Goal: Task Accomplishment & Management: Complete application form

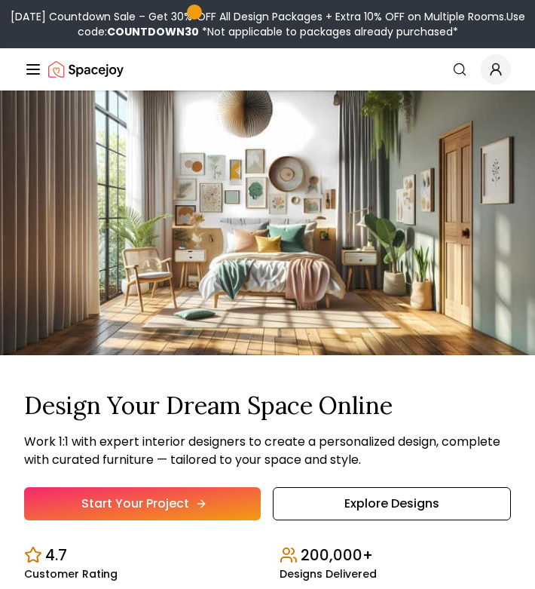
click at [196, 512] on link "Start Your Project" at bounding box center [142, 503] width 237 height 33
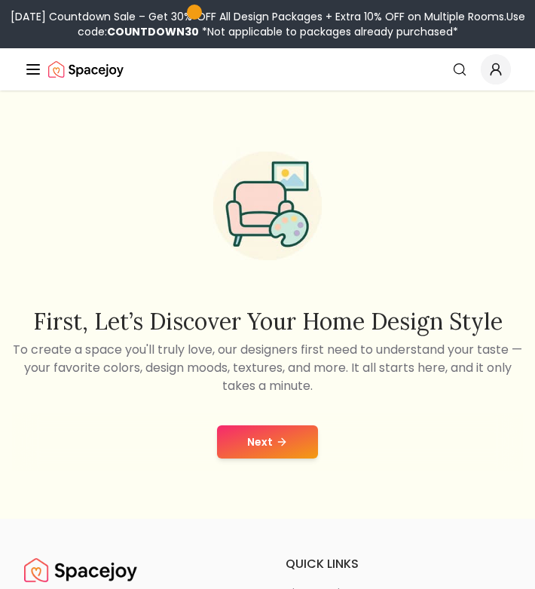
click at [269, 451] on button "Next" at bounding box center [267, 441] width 101 height 33
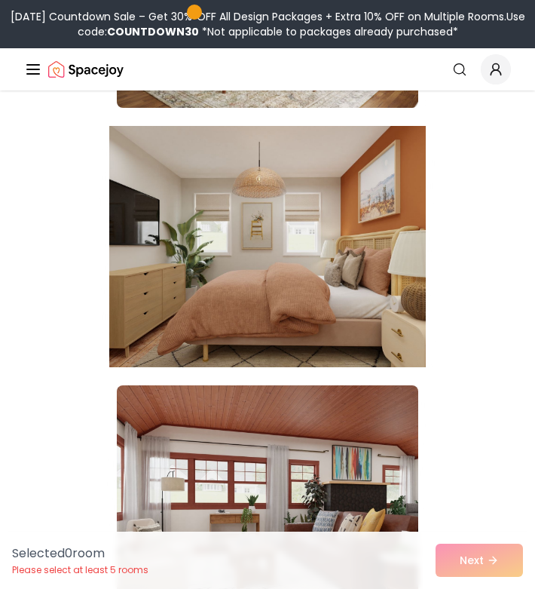
click at [292, 318] on img at bounding box center [267, 246] width 317 height 253
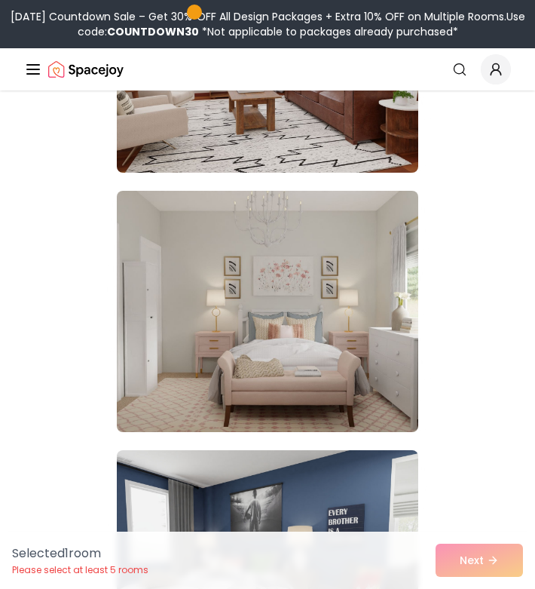
click at [306, 367] on img at bounding box center [267, 311] width 301 height 241
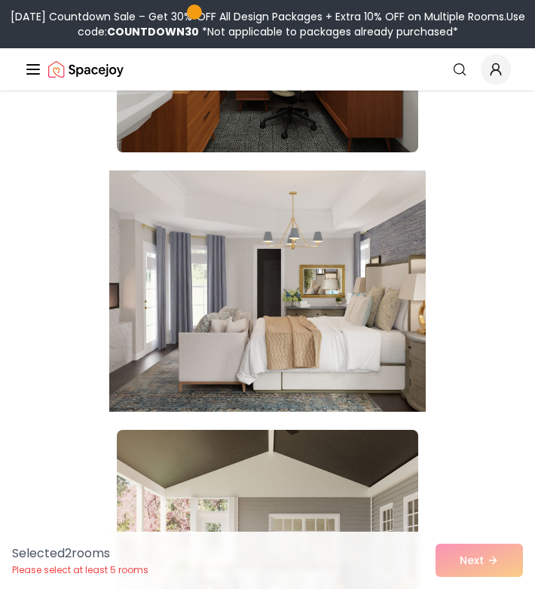
click at [314, 289] on img at bounding box center [267, 290] width 317 height 253
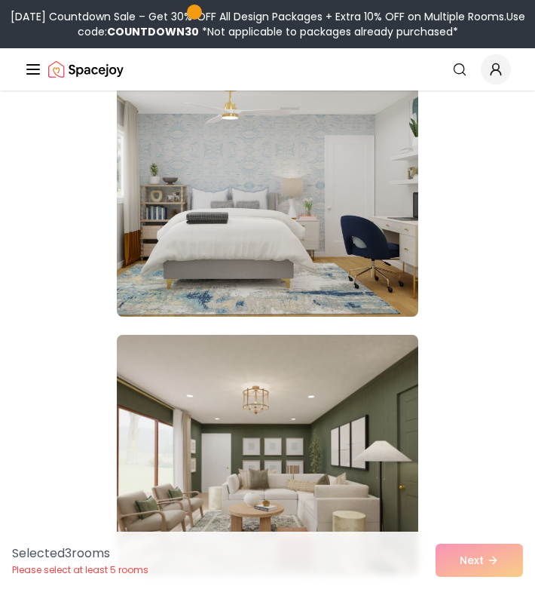
click at [300, 282] on img at bounding box center [267, 195] width 301 height 241
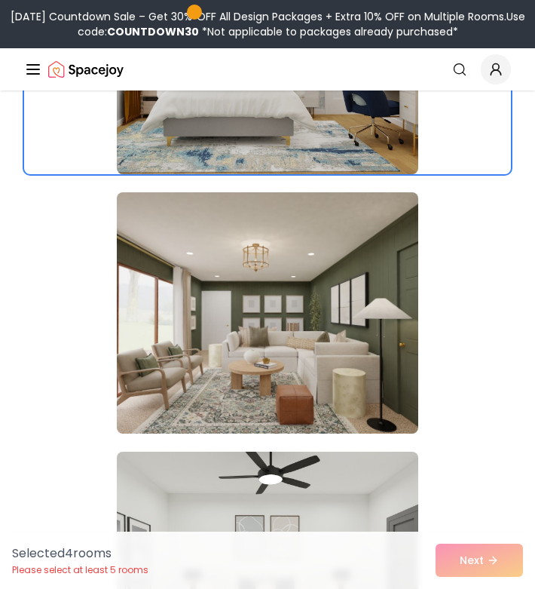
scroll to position [3916, 0]
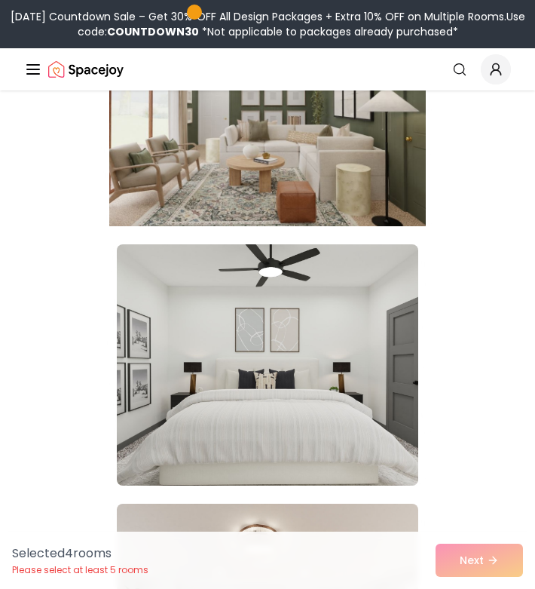
click at [318, 154] on img at bounding box center [267, 105] width 317 height 253
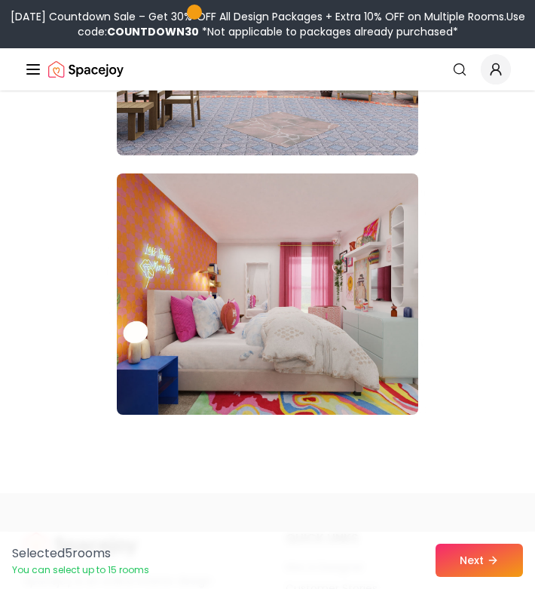
scroll to position [5043, 0]
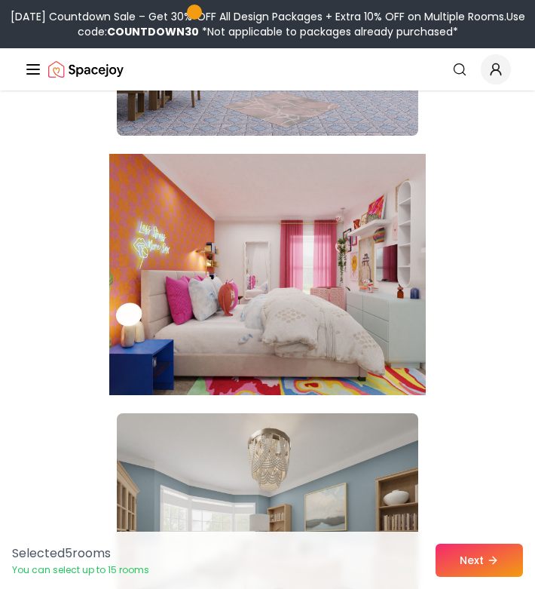
click at [318, 293] on img at bounding box center [267, 274] width 317 height 253
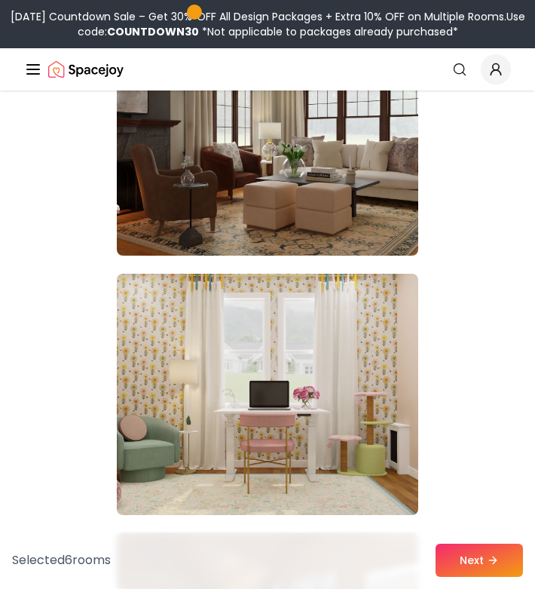
scroll to position [8555, 0]
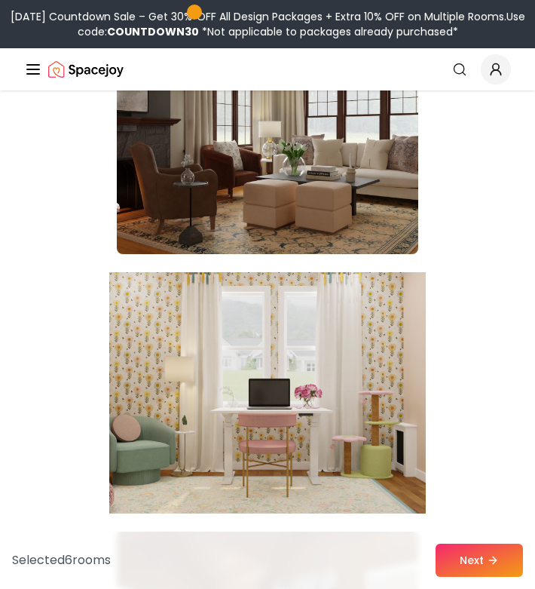
click at [307, 348] on img at bounding box center [267, 392] width 317 height 253
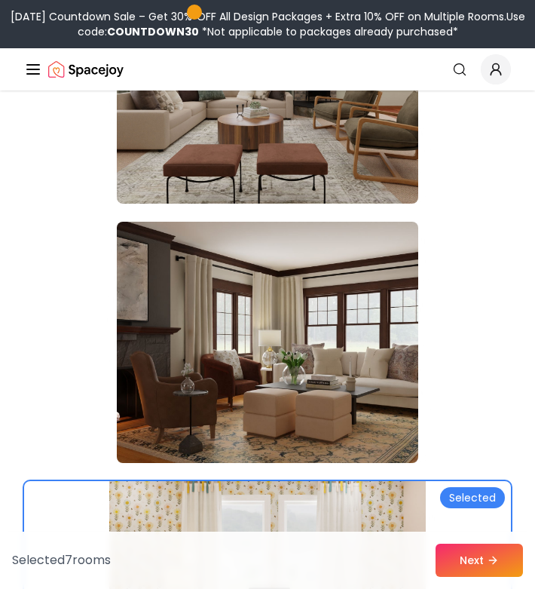
scroll to position [8326, 0]
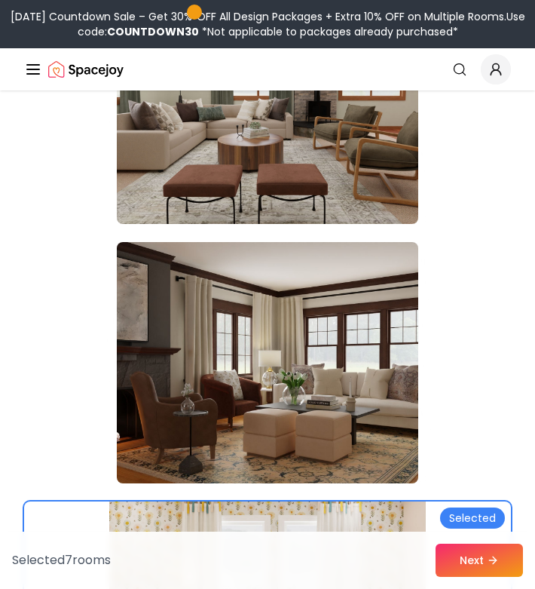
click at [307, 348] on img at bounding box center [267, 362] width 301 height 241
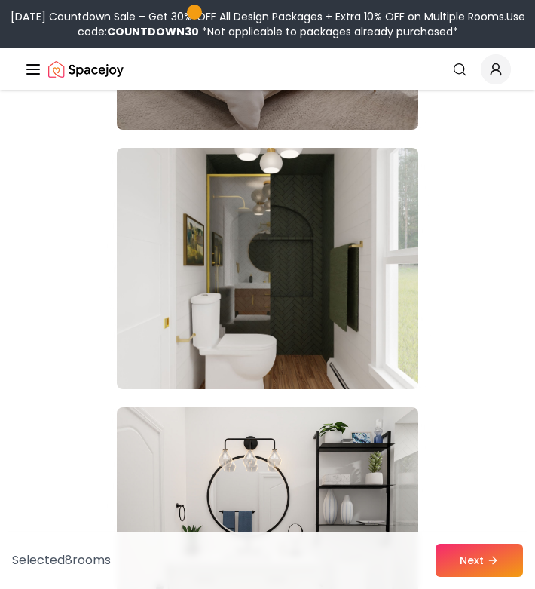
click at [307, 348] on img at bounding box center [267, 268] width 301 height 241
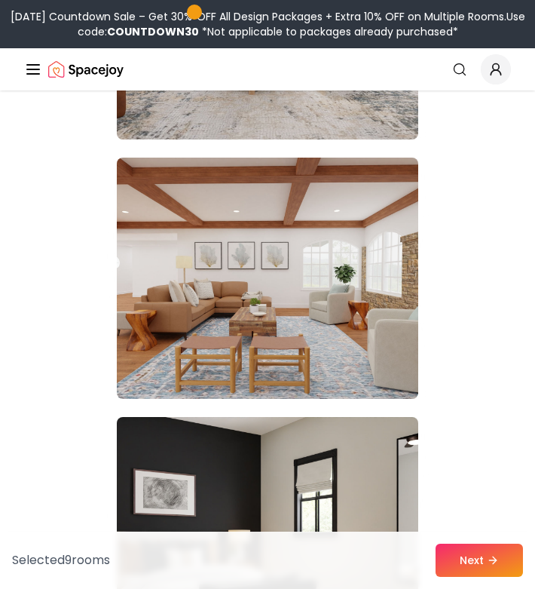
click at [307, 345] on img at bounding box center [267, 278] width 301 height 241
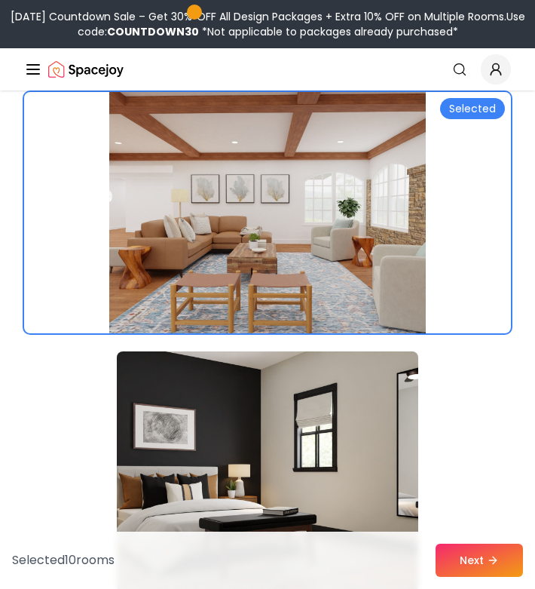
click at [305, 288] on img at bounding box center [267, 212] width 317 height 253
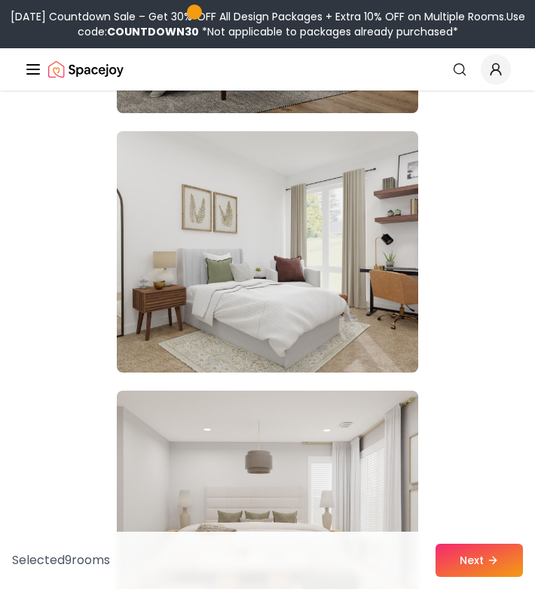
click at [305, 288] on img at bounding box center [267, 251] width 301 height 241
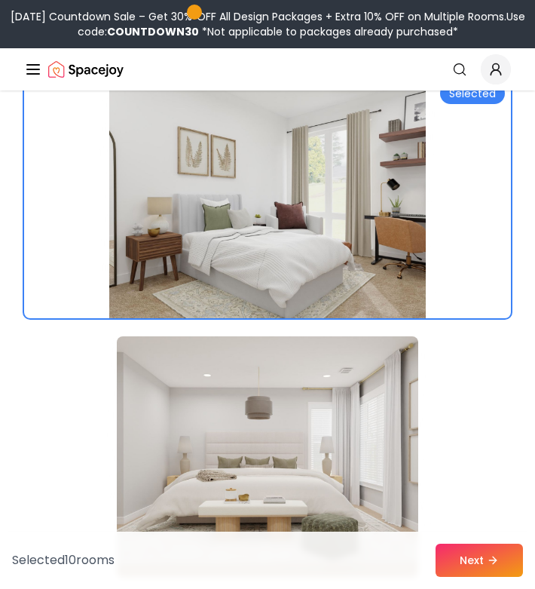
click at [306, 288] on img at bounding box center [267, 197] width 317 height 253
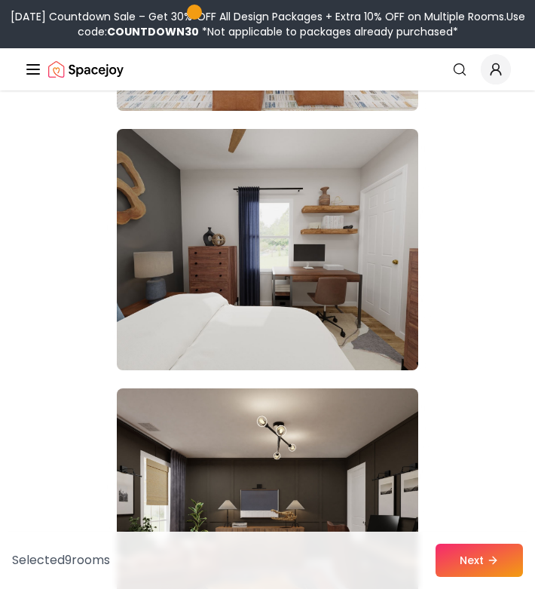
scroll to position [12133, 0]
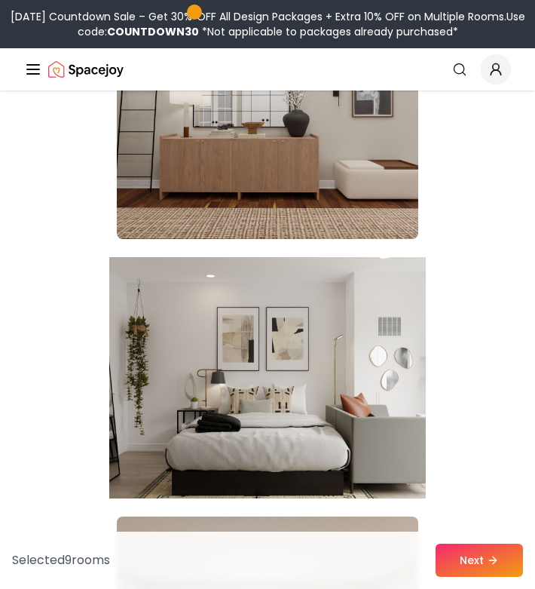
click at [330, 421] on img at bounding box center [267, 377] width 317 height 253
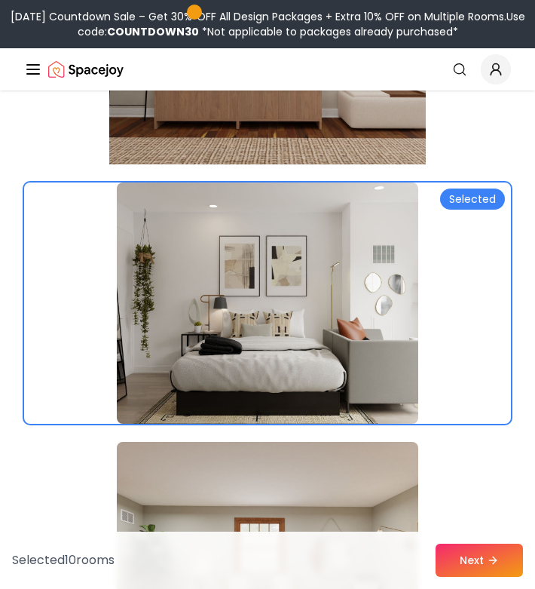
click at [284, 112] on img at bounding box center [267, 43] width 317 height 253
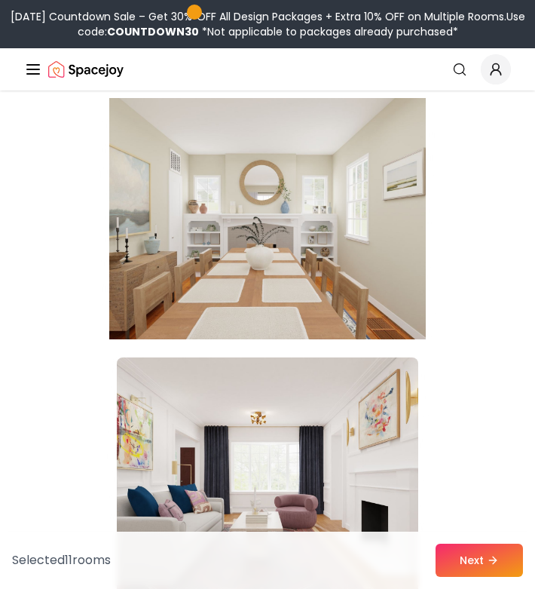
click at [321, 248] on img at bounding box center [267, 218] width 317 height 253
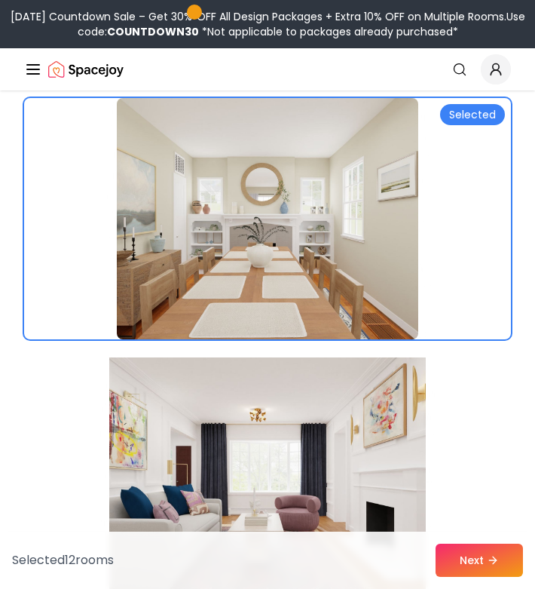
click at [304, 425] on img at bounding box center [267, 477] width 317 height 253
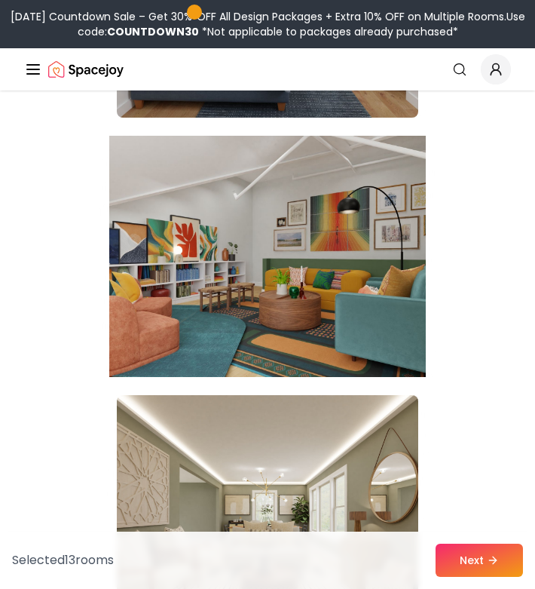
click at [319, 321] on img at bounding box center [267, 256] width 317 height 253
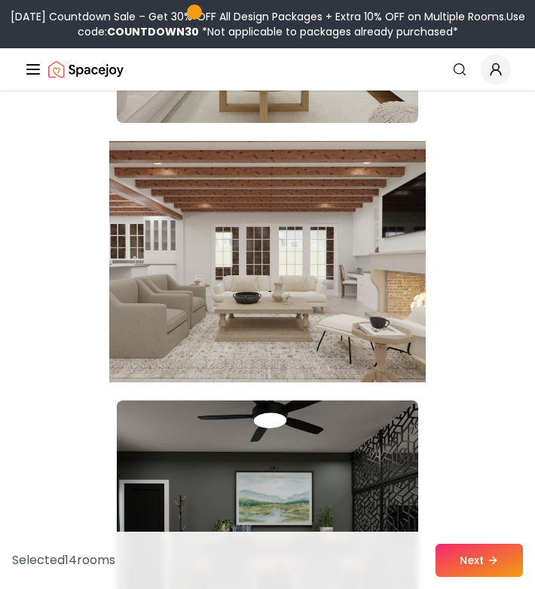
click at [320, 292] on img at bounding box center [267, 261] width 317 height 253
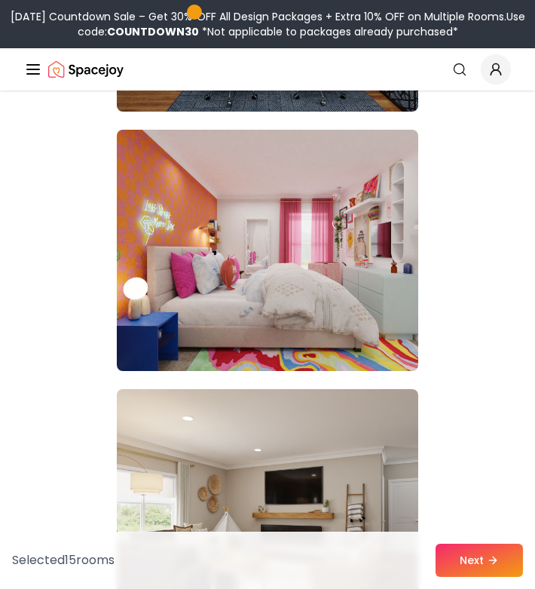
click at [320, 293] on img at bounding box center [267, 250] width 301 height 241
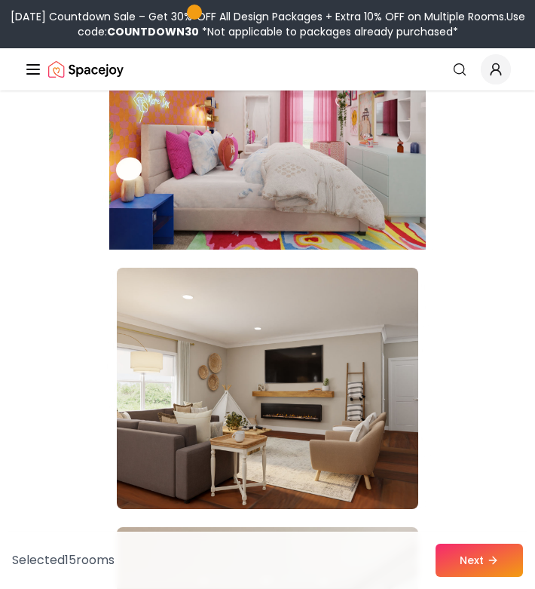
click at [326, 176] on img at bounding box center [267, 128] width 317 height 253
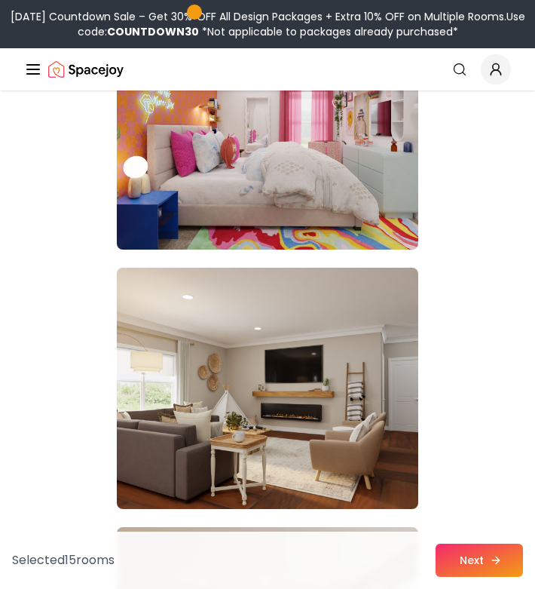
click at [467, 556] on button "Next" at bounding box center [479, 559] width 87 height 33
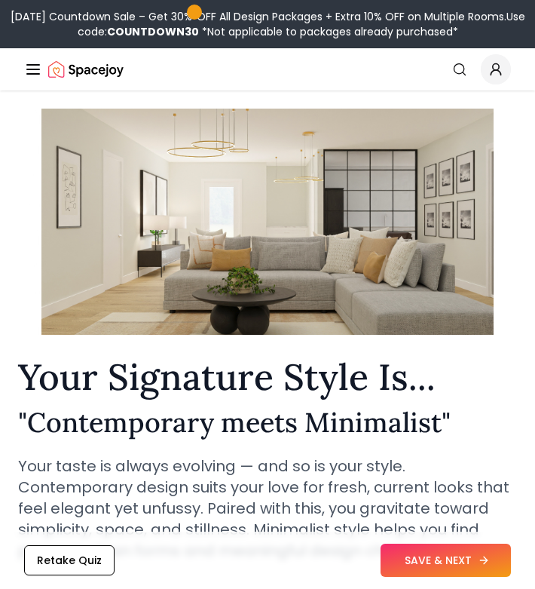
click at [442, 559] on button "SAVE & NEXT" at bounding box center [446, 559] width 130 height 33
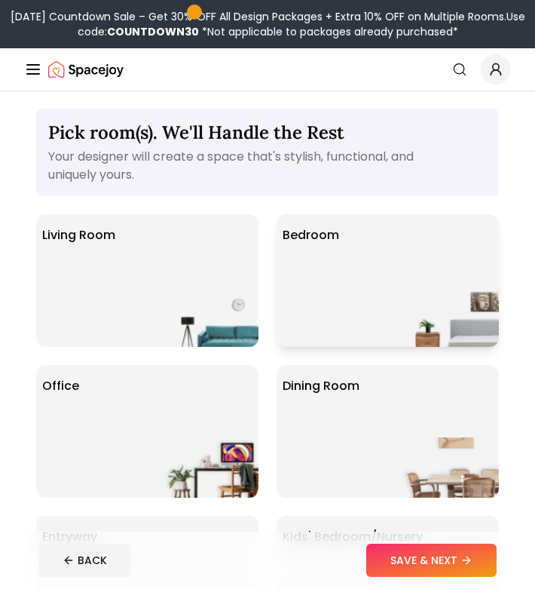
click at [378, 297] on div "Bedroom" at bounding box center [388, 280] width 222 height 133
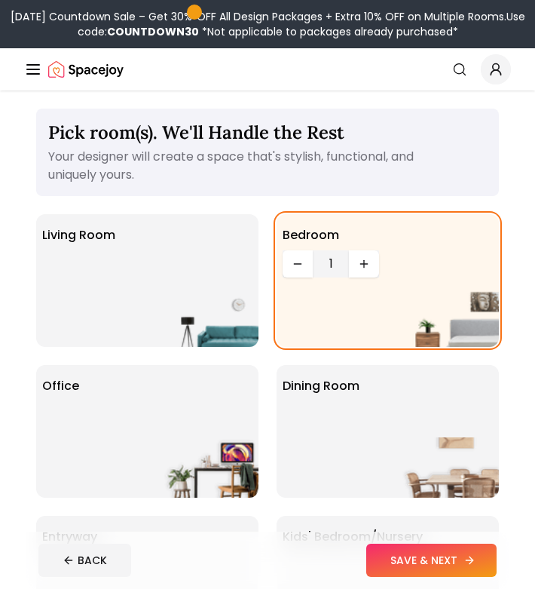
click at [464, 566] on button "SAVE & NEXT" at bounding box center [431, 559] width 130 height 33
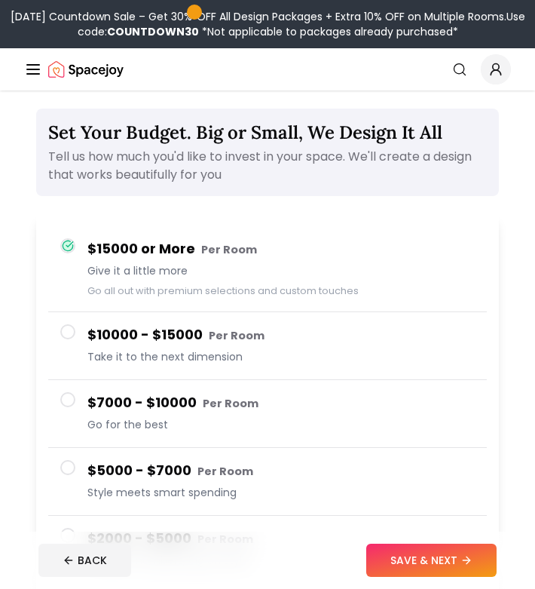
click at [72, 338] on div at bounding box center [67, 331] width 15 height 15
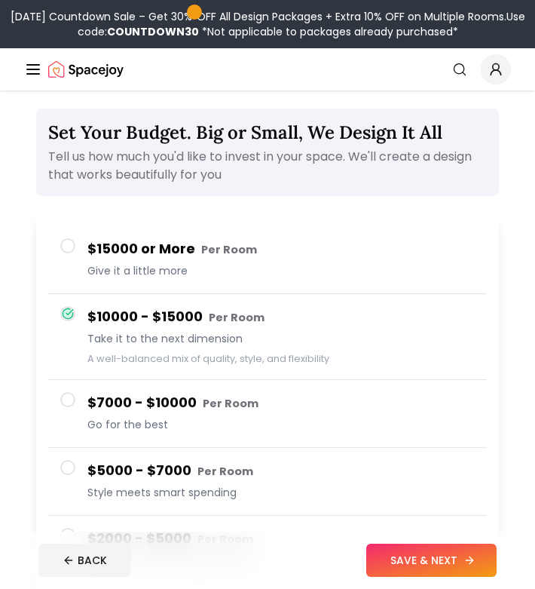
click at [403, 552] on button "SAVE & NEXT" at bounding box center [431, 559] width 130 height 33
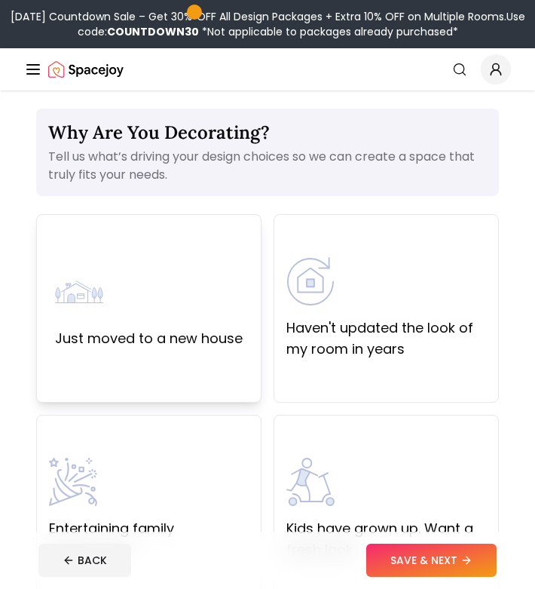
click at [189, 350] on div "Just moved to a new house" at bounding box center [148, 308] width 225 height 188
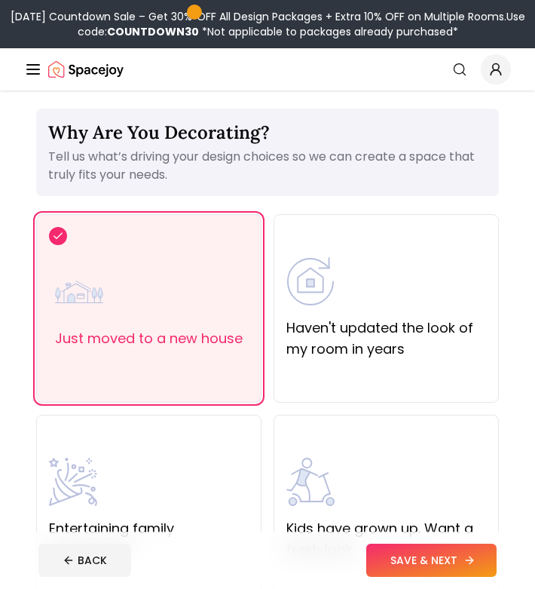
click at [426, 561] on button "SAVE & NEXT" at bounding box center [431, 559] width 130 height 33
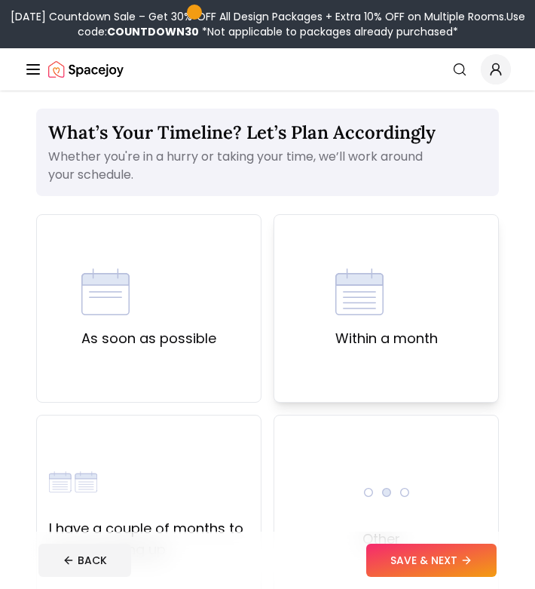
scroll to position [20, 0]
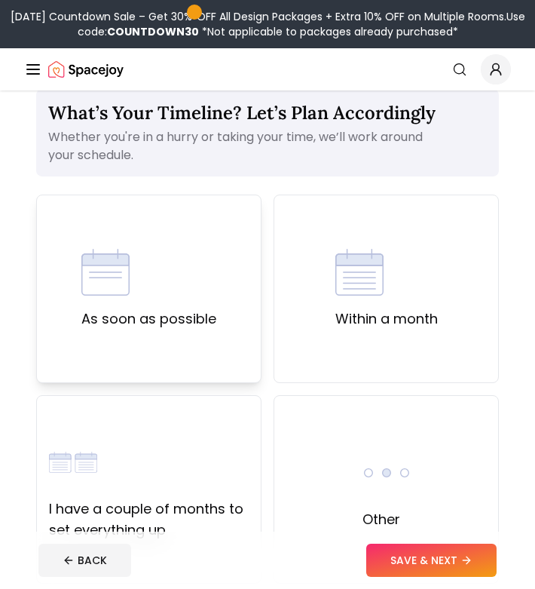
click at [219, 347] on div "As soon as possible" at bounding box center [148, 288] width 225 height 188
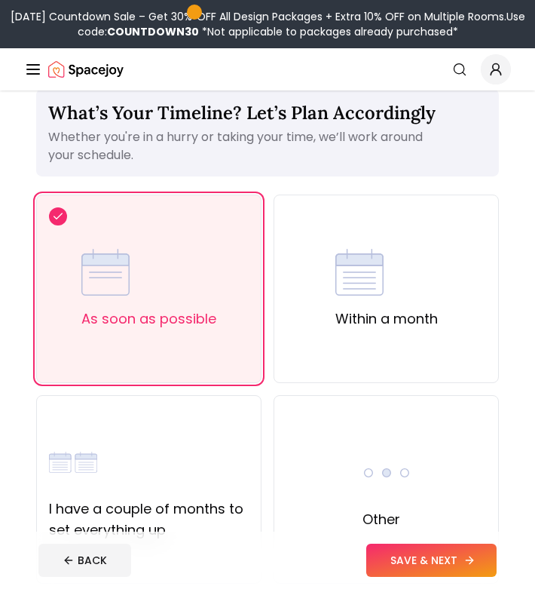
click at [419, 552] on button "SAVE & NEXT" at bounding box center [431, 559] width 130 height 33
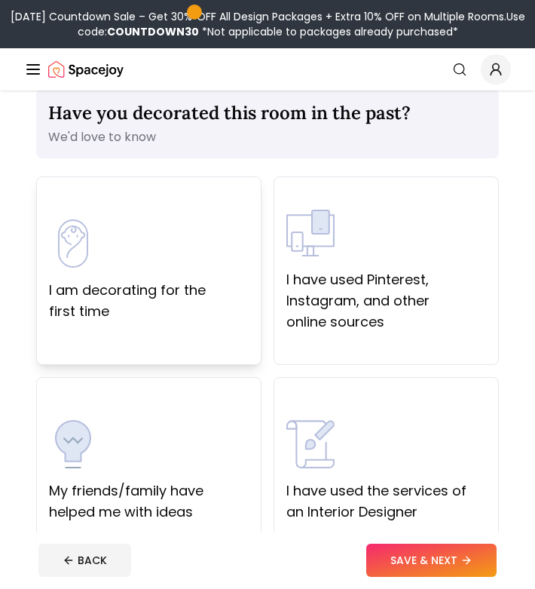
click at [213, 287] on label "I am decorating for the first time" at bounding box center [149, 301] width 200 height 42
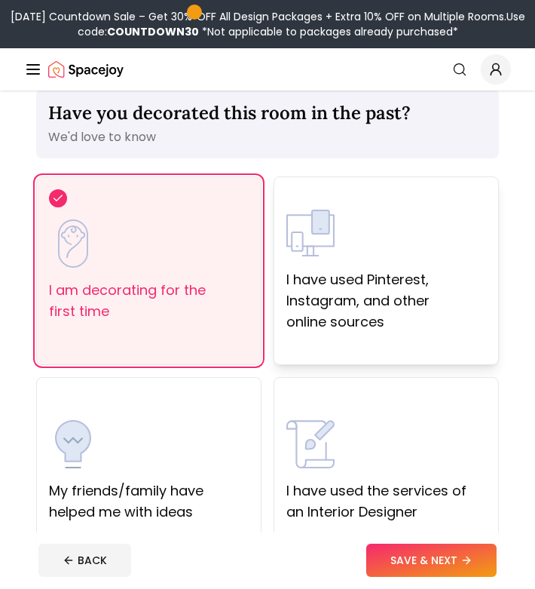
click at [394, 332] on div "I have used Pinterest, Instagram, and other online sources" at bounding box center [386, 270] width 225 height 188
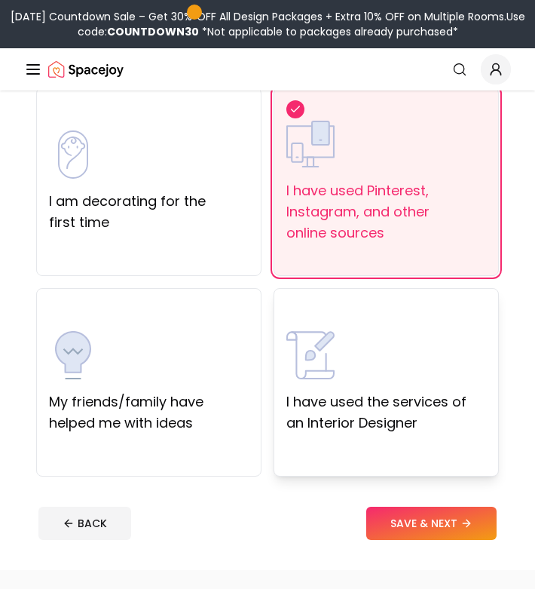
scroll to position [122, 0]
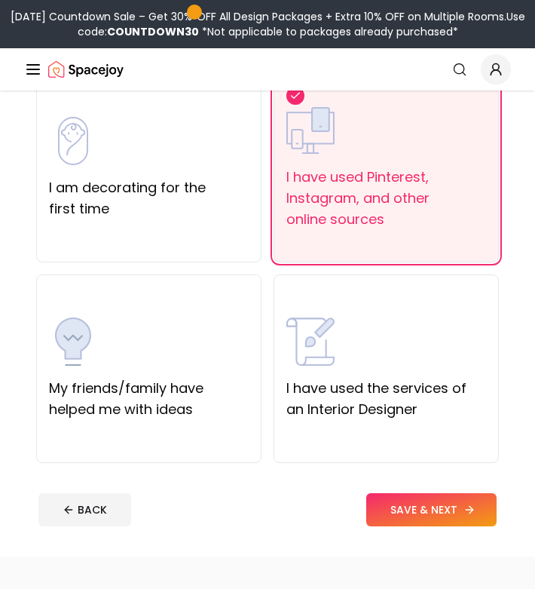
click at [430, 509] on button "SAVE & NEXT" at bounding box center [431, 509] width 130 height 33
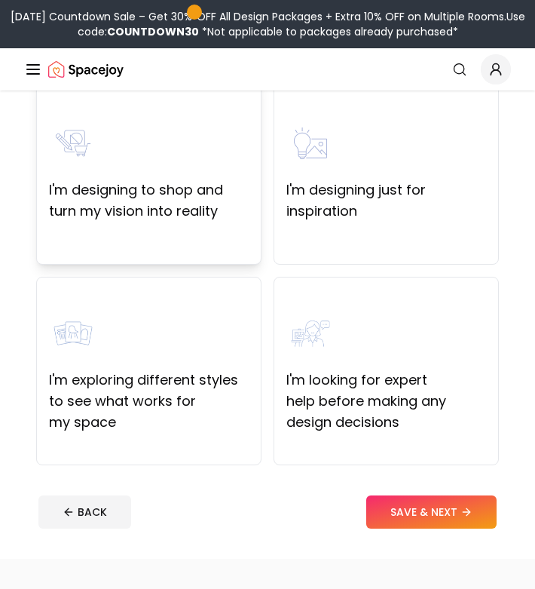
scroll to position [188, 0]
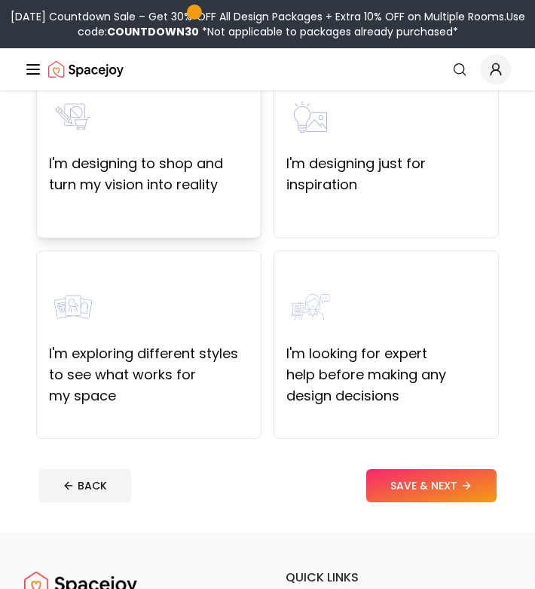
click at [190, 210] on div "I'm designing to shop and turn my vision into reality" at bounding box center [148, 144] width 225 height 188
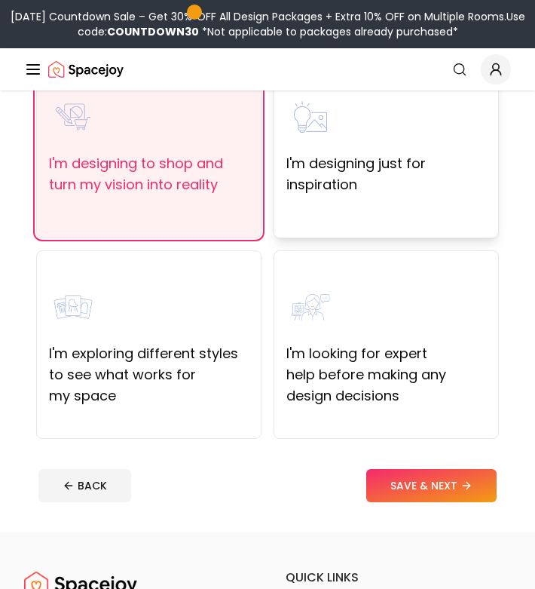
click at [432, 197] on div "I'm designing just for inspiration" at bounding box center [386, 144] width 225 height 188
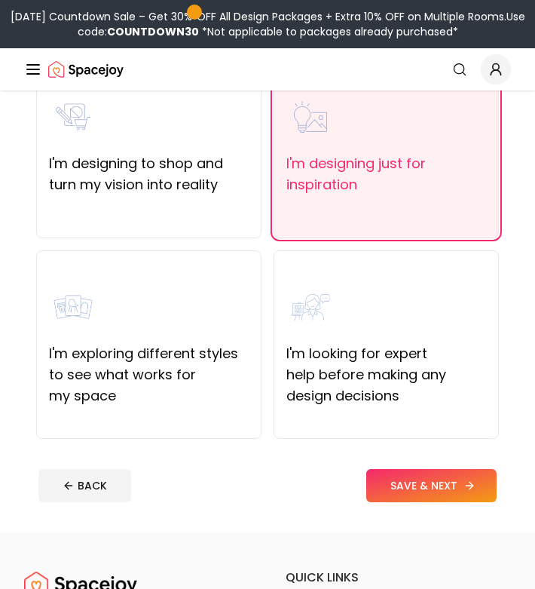
click at [418, 484] on button "SAVE & NEXT" at bounding box center [431, 485] width 130 height 33
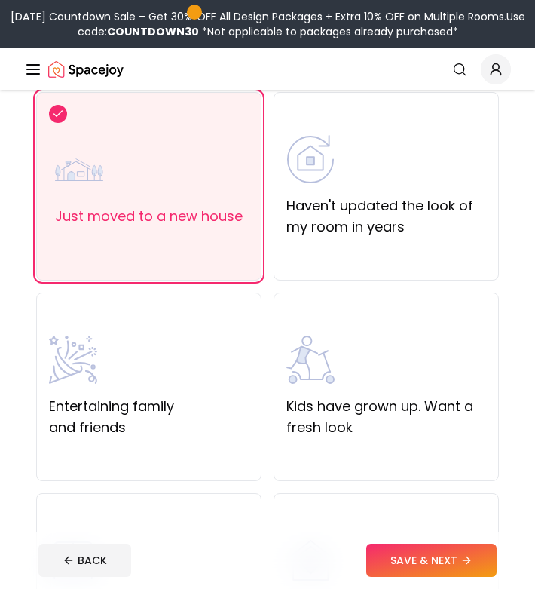
scroll to position [24, 0]
